Goal: Task Accomplishment & Management: Use online tool/utility

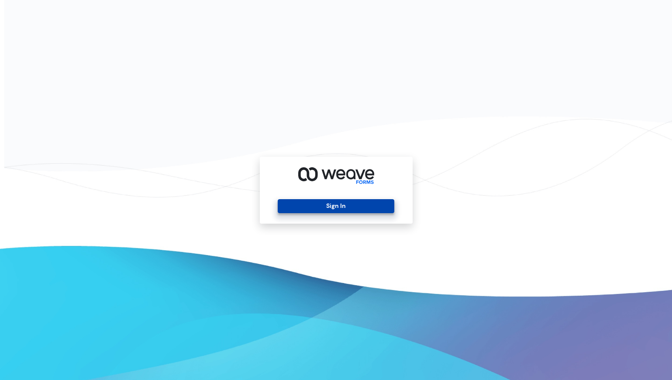
click at [320, 206] on button "Sign In" at bounding box center [336, 206] width 117 height 14
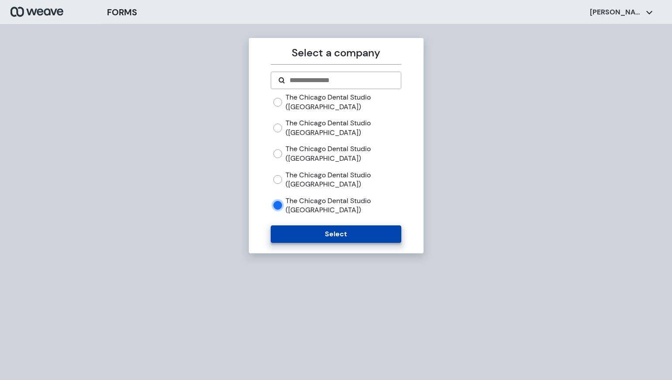
click at [310, 236] on button "Select" at bounding box center [336, 233] width 130 height 17
